Goal: Task Accomplishment & Management: Use online tool/utility

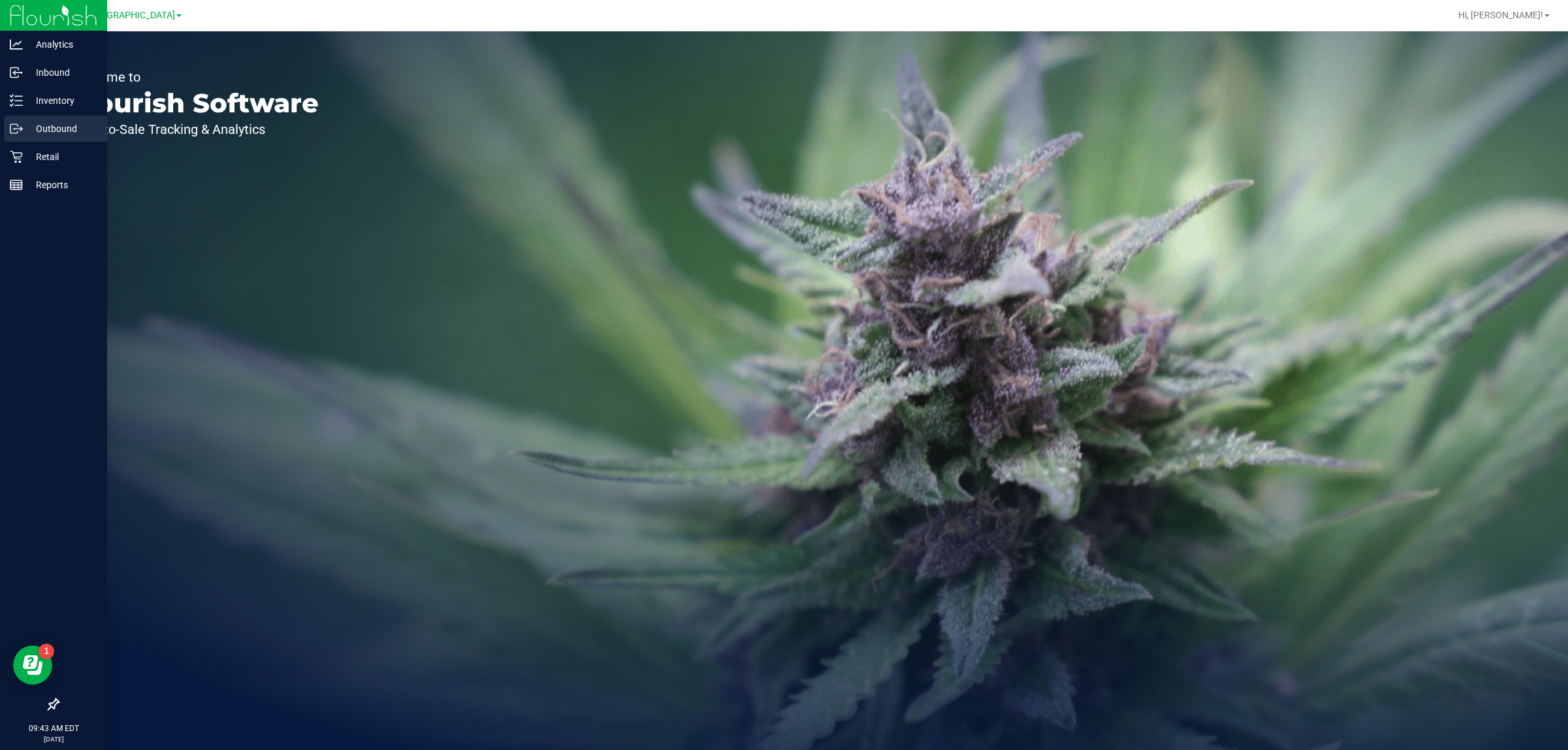
click at [34, 136] on p "Outbound" at bounding box center [61, 128] width 78 height 16
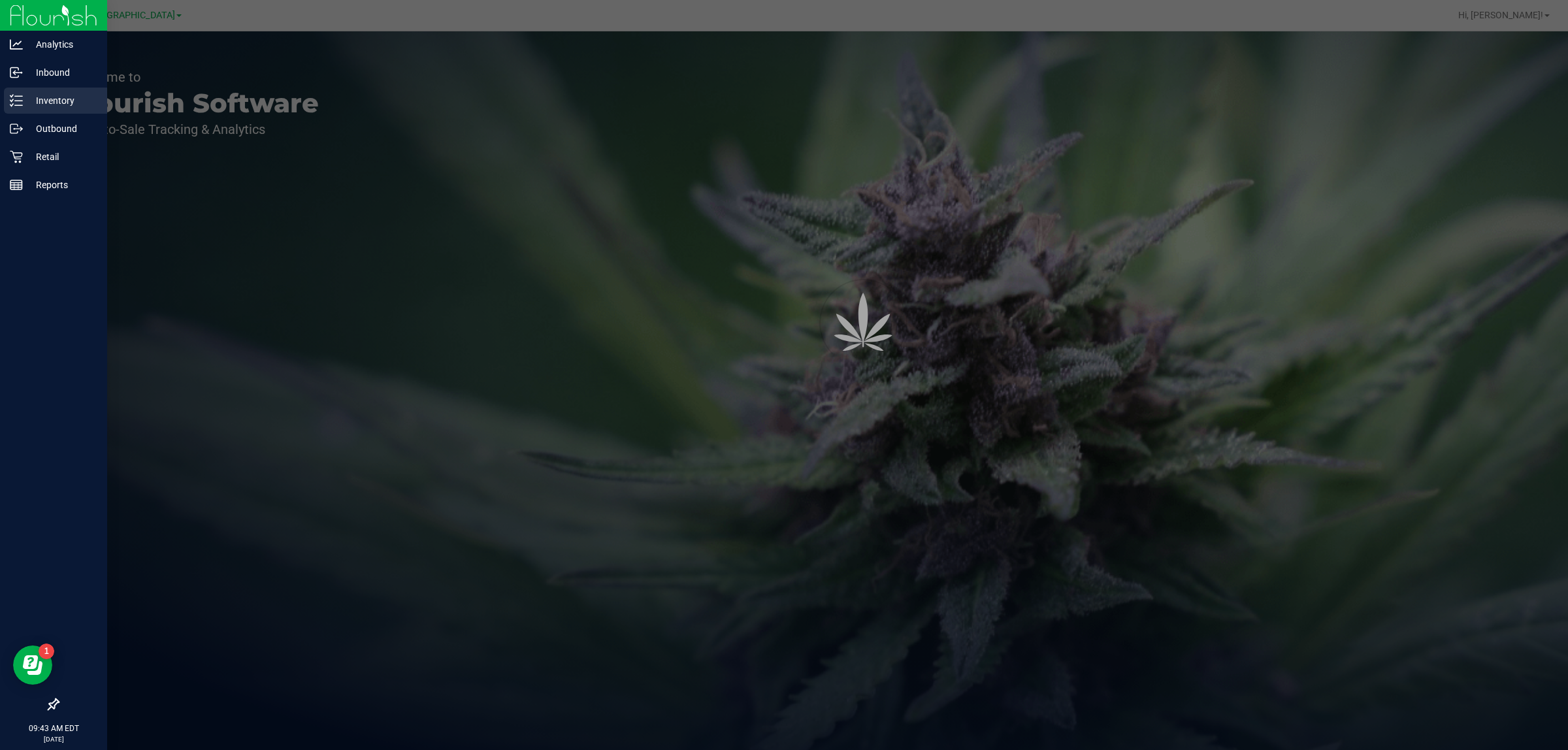
click at [50, 95] on p "Inventory" at bounding box center [61, 100] width 78 height 16
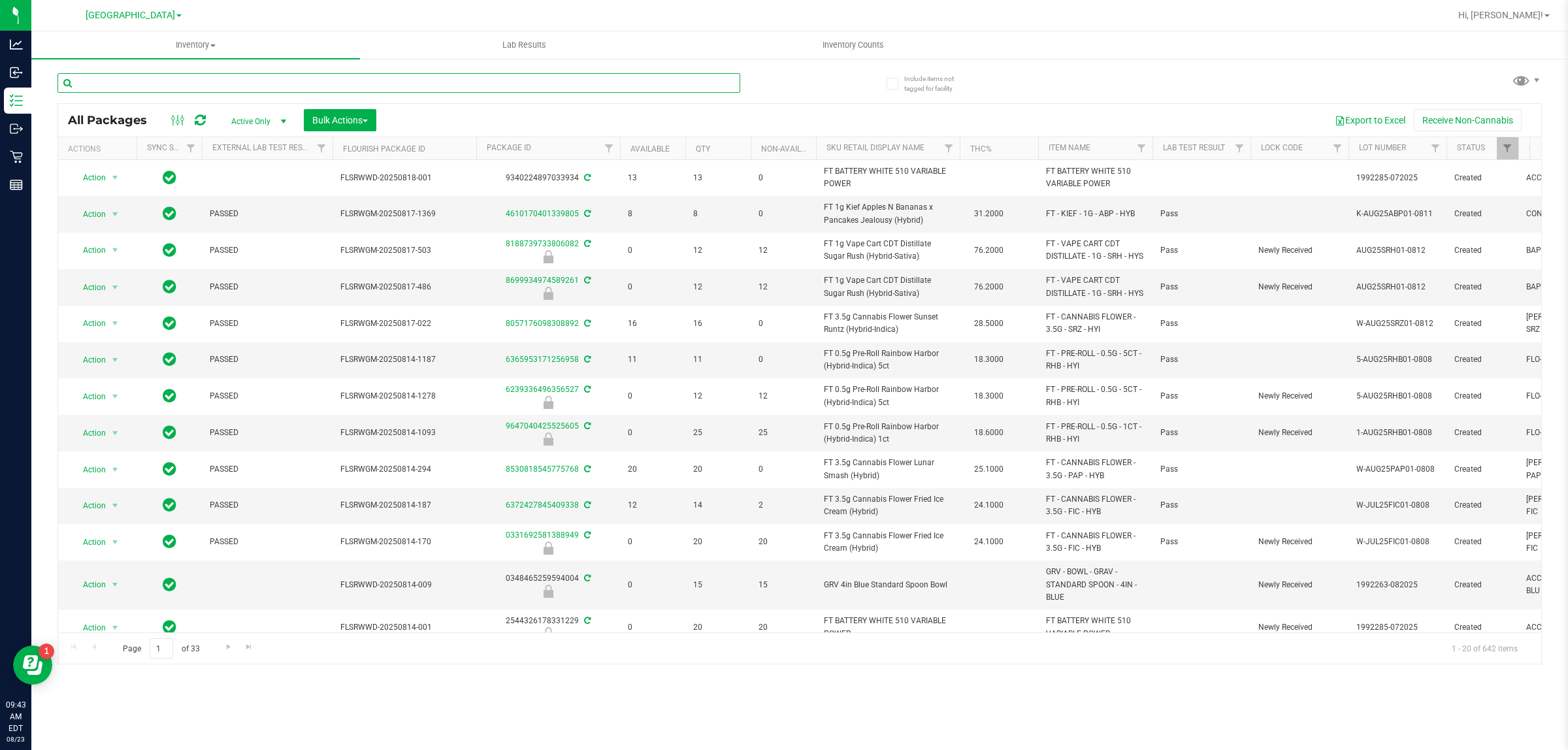
click at [556, 90] on input "text" at bounding box center [398, 83] width 683 height 20
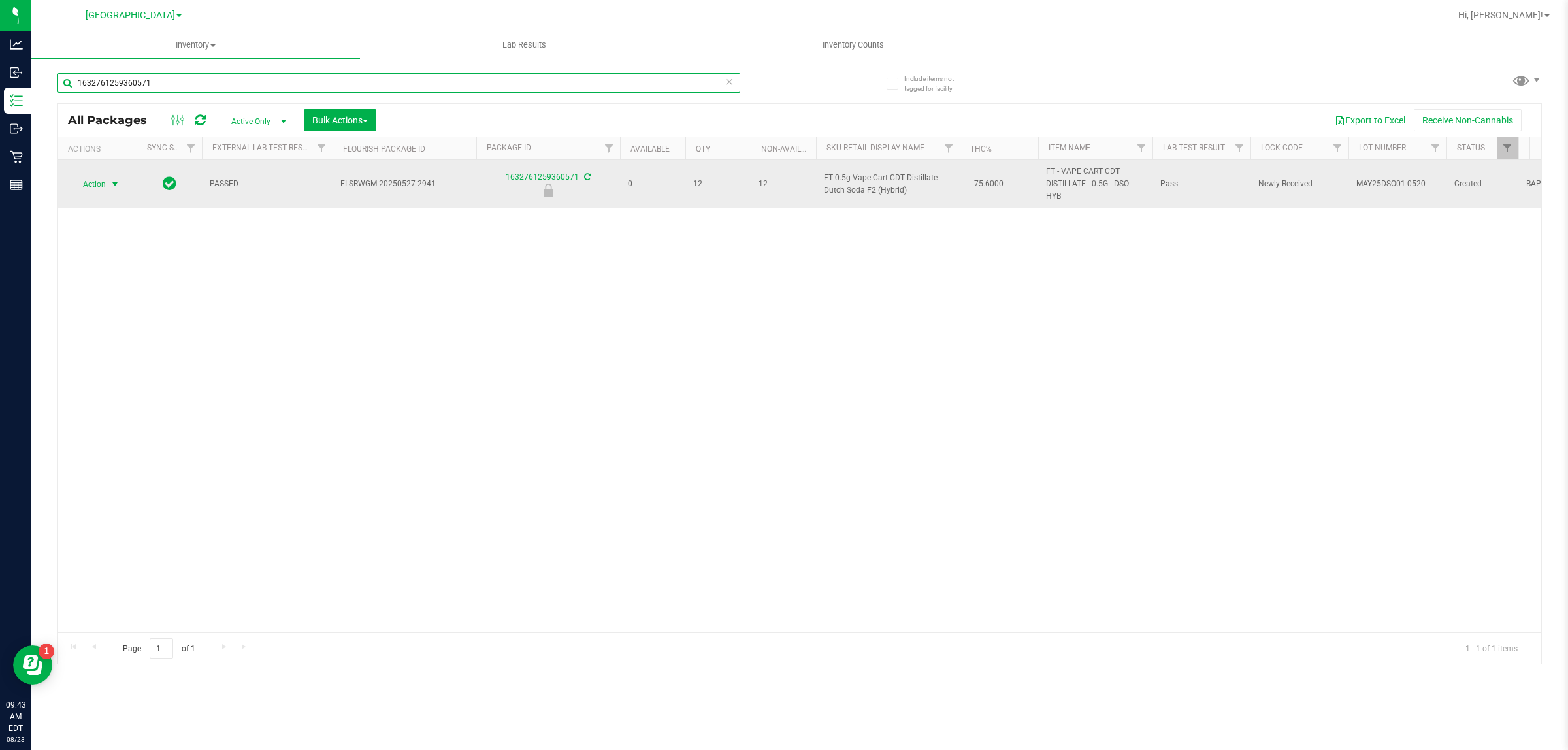
type input "1632761259360571"
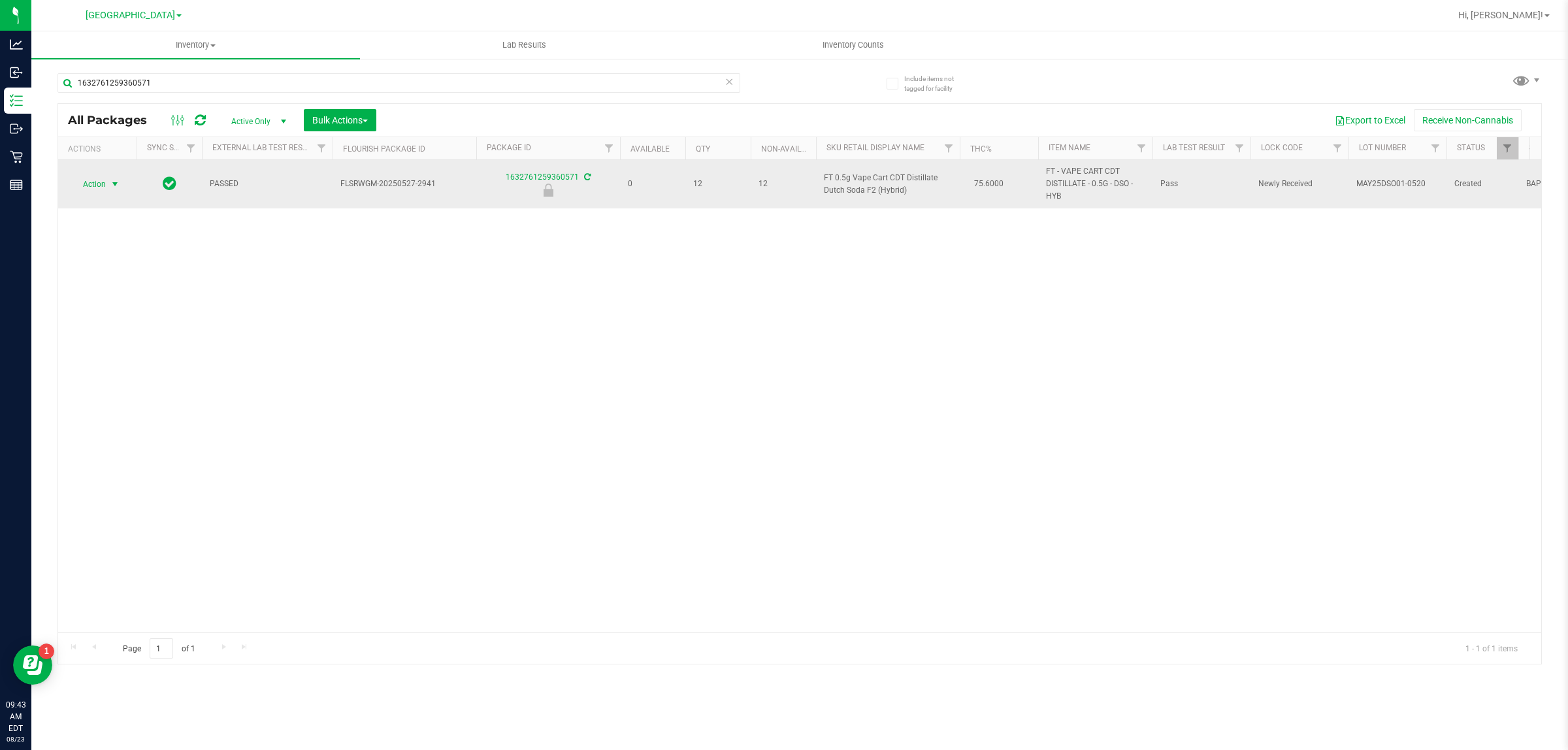
click at [122, 187] on span "select" at bounding box center [115, 184] width 16 height 18
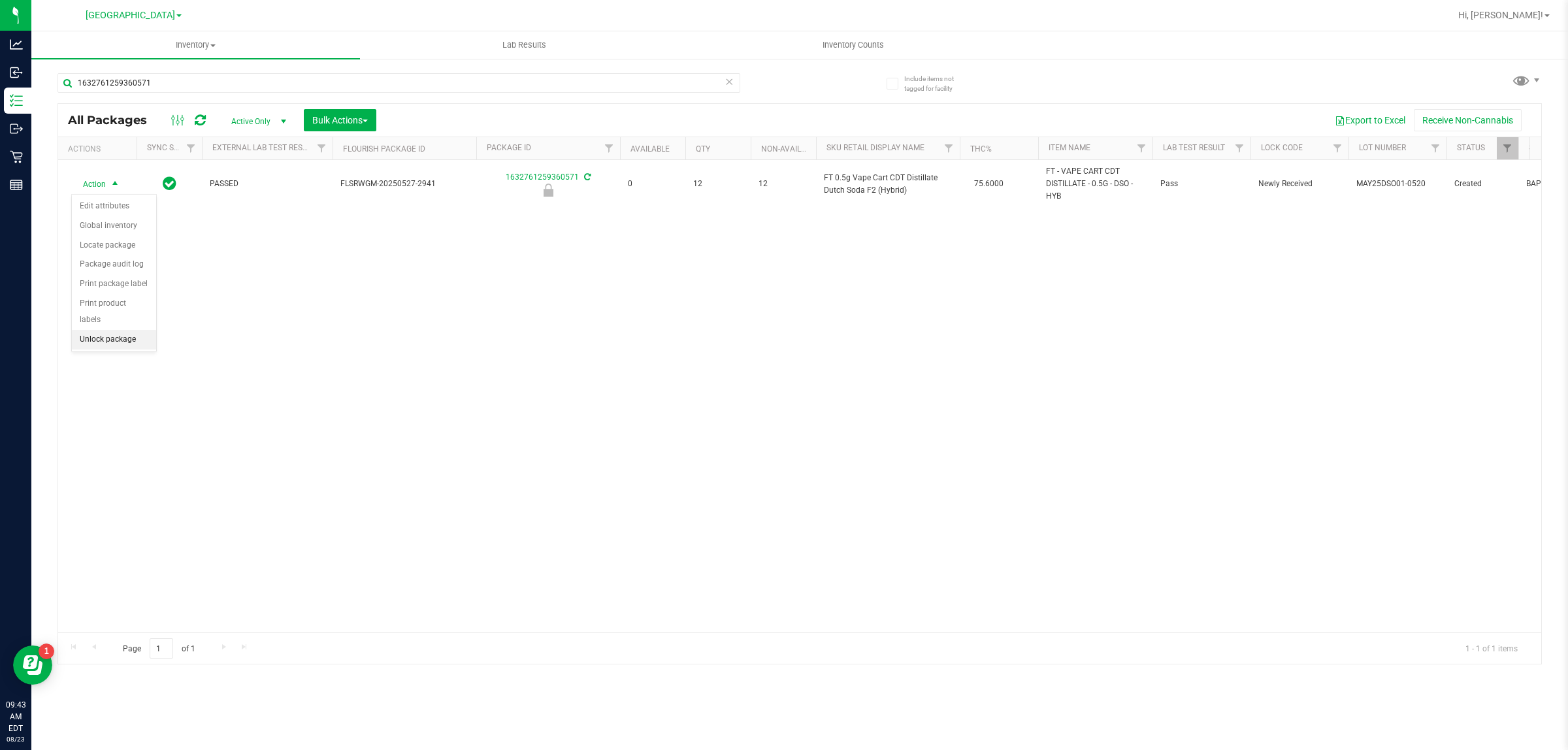
click at [133, 330] on li "Unlock package" at bounding box center [113, 339] width 84 height 20
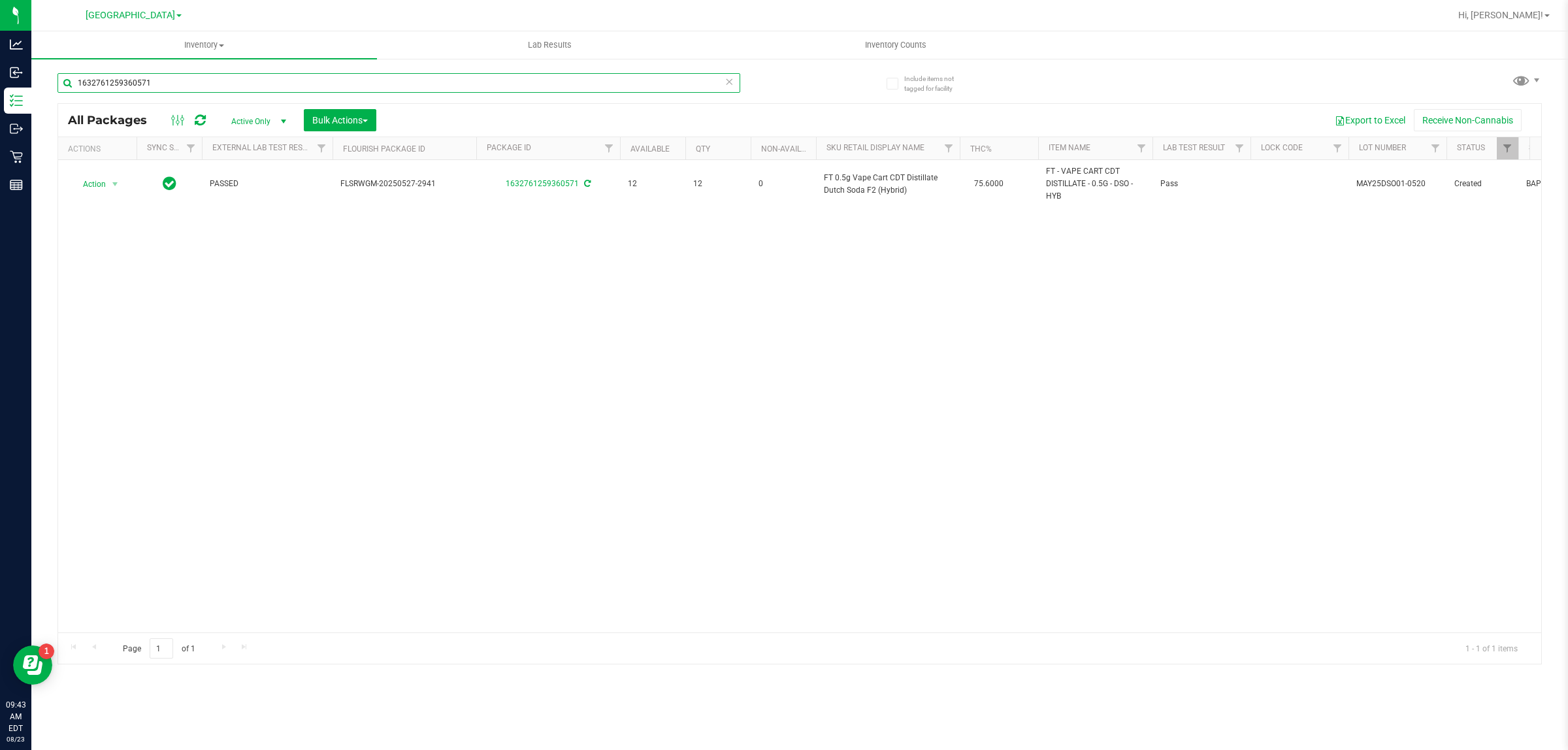
click at [251, 79] on input "1632761259360571" at bounding box center [398, 83] width 683 height 20
